Goal: Communication & Community: Answer question/provide support

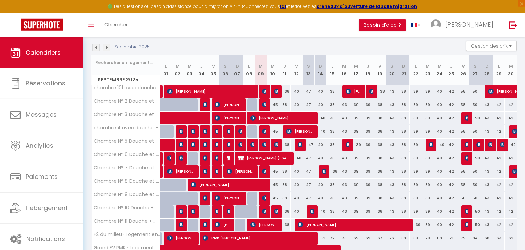
scroll to position [83, 0]
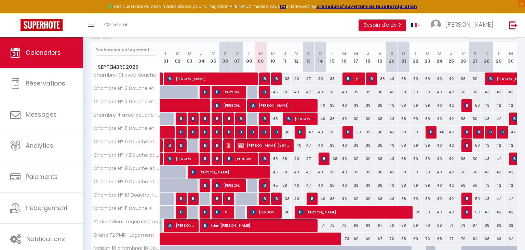
click at [181, 210] on img at bounding box center [181, 211] width 5 height 5
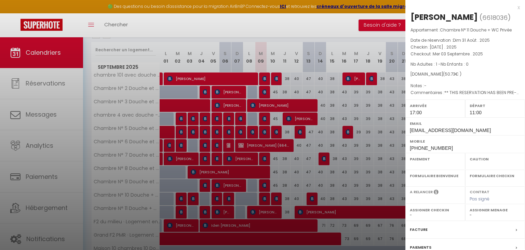
select select "OK"
select select "1"
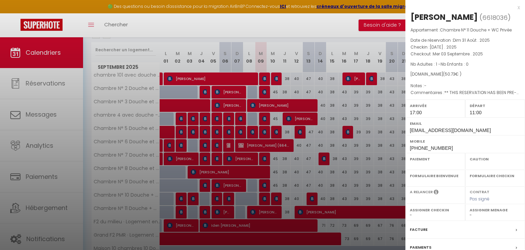
select select
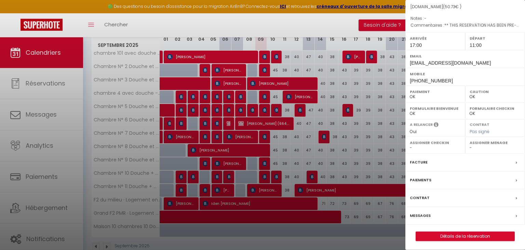
scroll to position [119, 0]
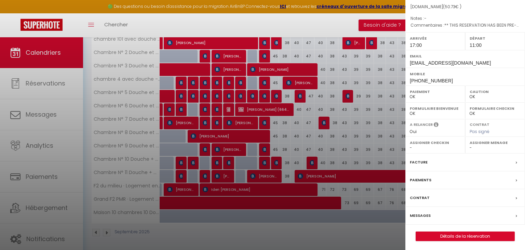
click at [426, 214] on label "Messages" at bounding box center [420, 215] width 21 height 7
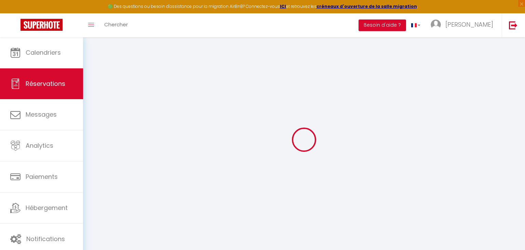
select select
checkbox input "false"
select select
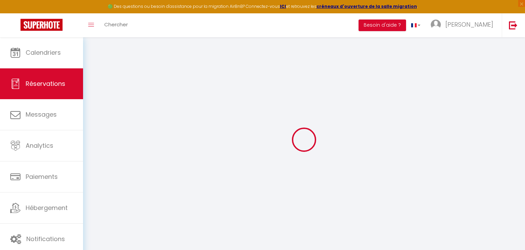
checkbox input "false"
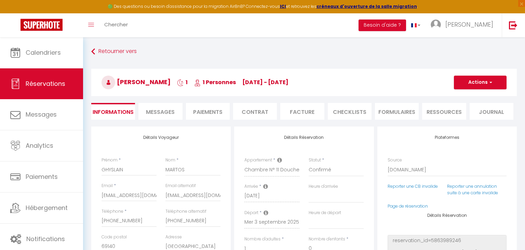
select select
checkbox input "false"
type textarea "** THIS RESERVATION HAS BEEN PRE-PAID ** IMPORTANT - RESERVATION PREPAYEE par […"
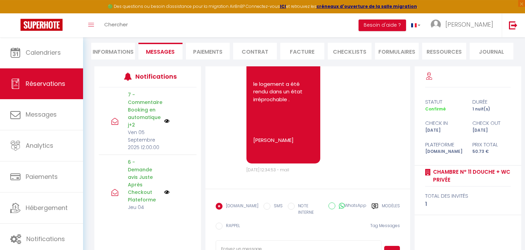
scroll to position [82, 0]
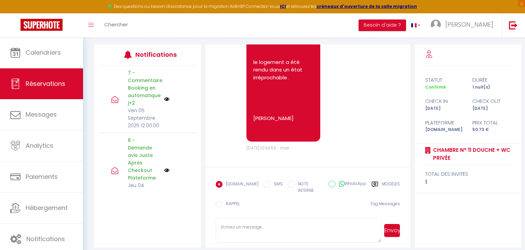
click at [382, 183] on label "Modèles" at bounding box center [391, 188] width 18 height 14
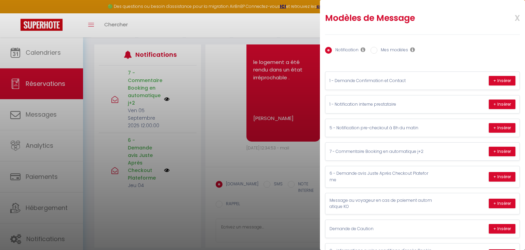
click at [374, 50] on input "Mes modèles" at bounding box center [374, 50] width 7 height 7
radio input "true"
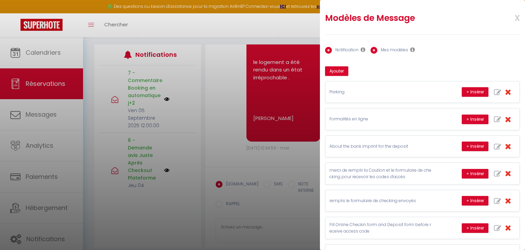
radio input "false"
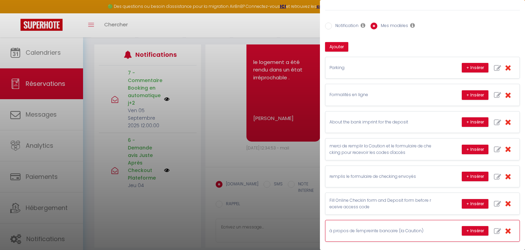
click at [387, 228] on p "à propos de l'empreinte bancaire (la Caution)" at bounding box center [381, 231] width 103 height 6
click at [475, 226] on button "+ Insérer" at bounding box center [475, 231] width 27 height 10
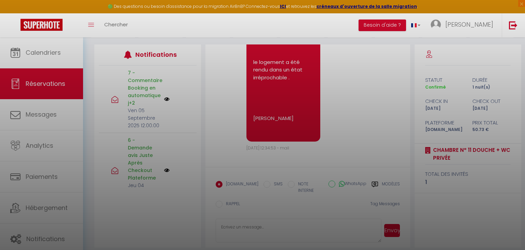
type textarea "Lorem : I dolors am c'adipiscin elitsedd eius te incid Utlabor, Etdo magnaaliqu…"
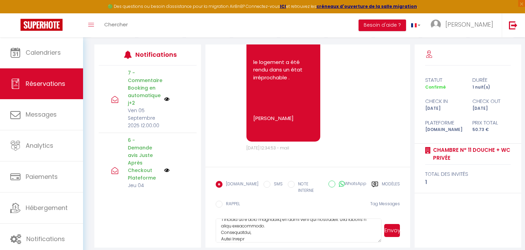
click at [394, 226] on button "Envoyer" at bounding box center [392, 230] width 16 height 13
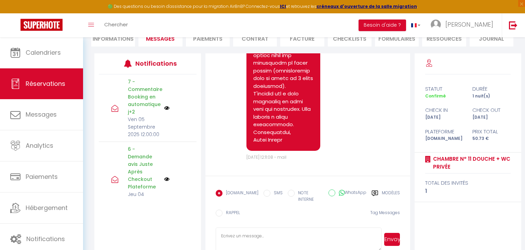
scroll to position [82, 0]
